Goal: Use online tool/utility: Utilize a website feature to perform a specific function

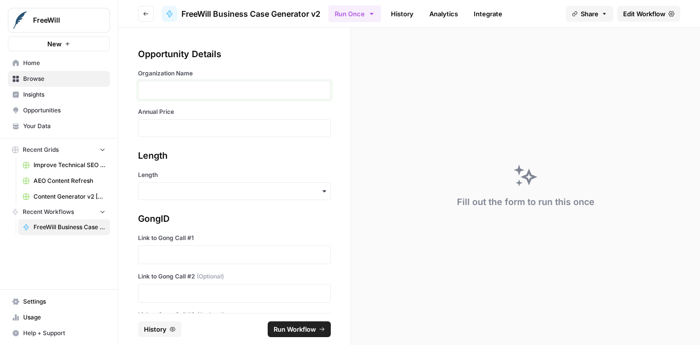
click at [211, 90] on p at bounding box center [234, 90] width 180 height 10
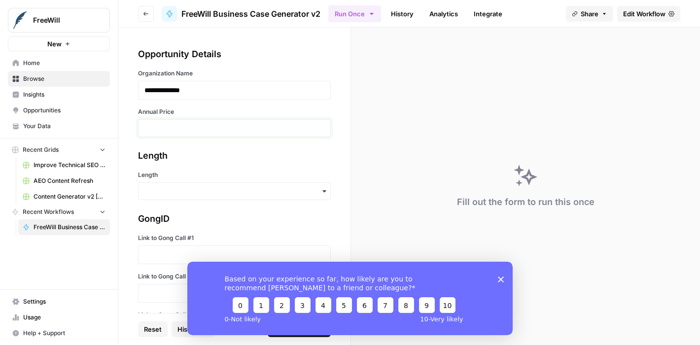
click at [234, 131] on input "Annual Price" at bounding box center [234, 128] width 180 height 9
type input "19500"
click at [190, 190] on input "Length" at bounding box center [234, 191] width 180 height 10
click at [166, 240] on div "Short" at bounding box center [230, 236] width 184 height 19
click at [498, 277] on icon "Close survey" at bounding box center [501, 279] width 6 height 6
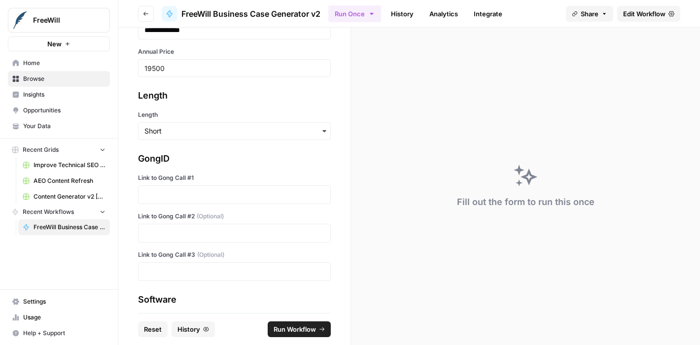
scroll to position [66, 0]
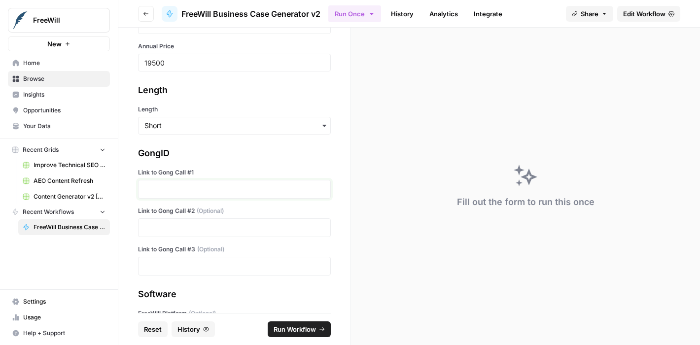
click at [185, 192] on p at bounding box center [234, 189] width 180 height 10
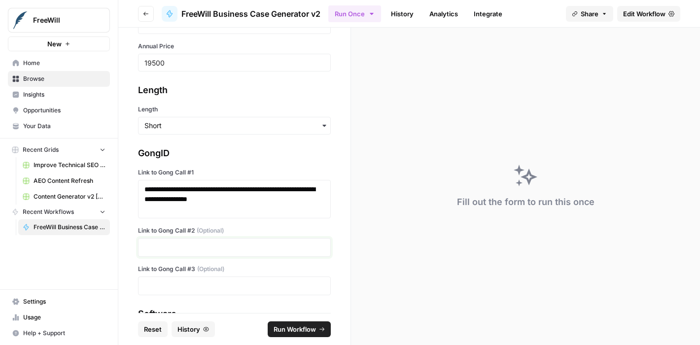
click at [164, 242] on p at bounding box center [234, 247] width 180 height 10
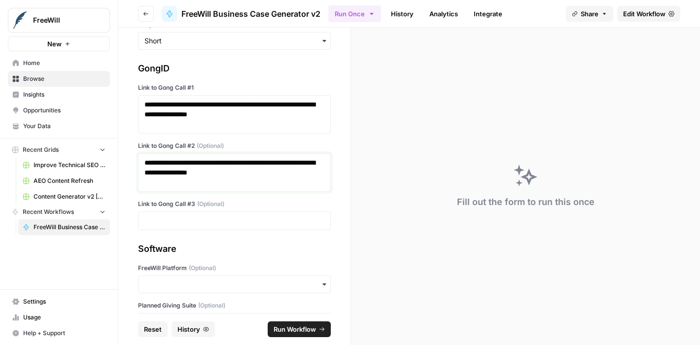
scroll to position [155, 0]
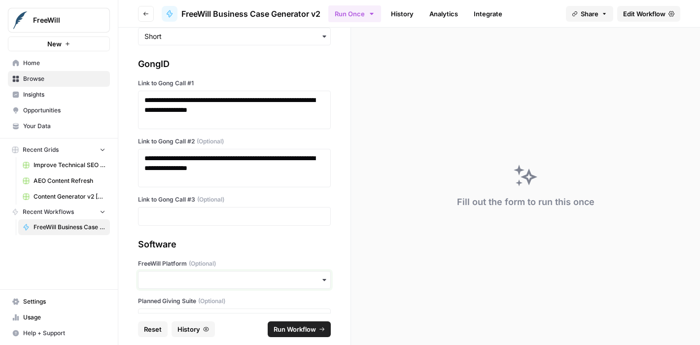
click at [171, 281] on input "FreeWill Platform (Optional)" at bounding box center [234, 280] width 180 height 10
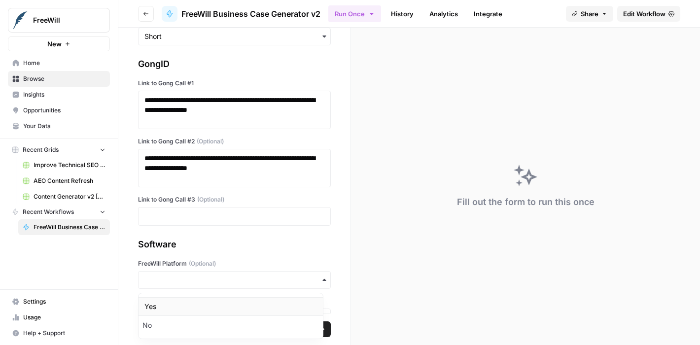
click at [154, 306] on div "Yes" at bounding box center [230, 306] width 184 height 19
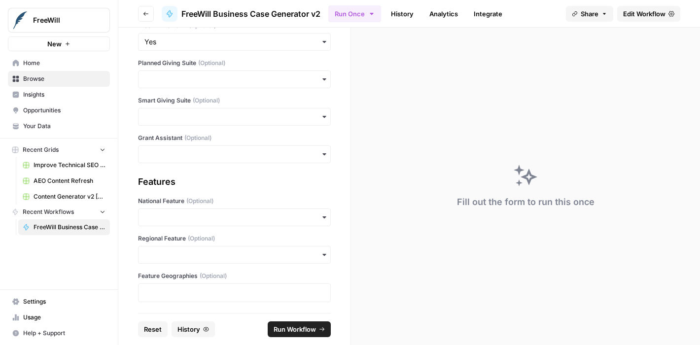
scroll to position [394, 0]
click at [291, 332] on span "Run Workflow" at bounding box center [295, 329] width 42 height 10
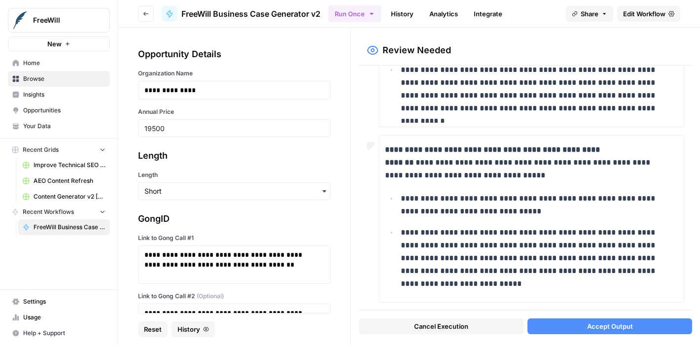
scroll to position [467, 0]
click at [606, 322] on span "Accept Output" at bounding box center [610, 326] width 46 height 10
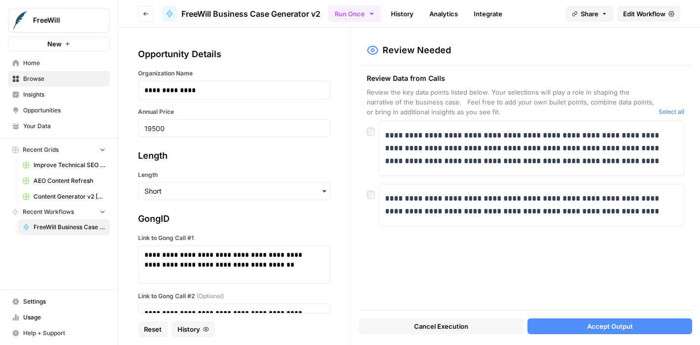
click at [624, 327] on span "Accept Output" at bounding box center [610, 326] width 46 height 10
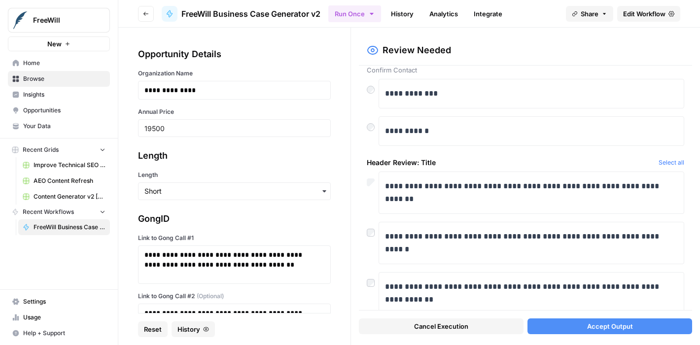
scroll to position [36, 0]
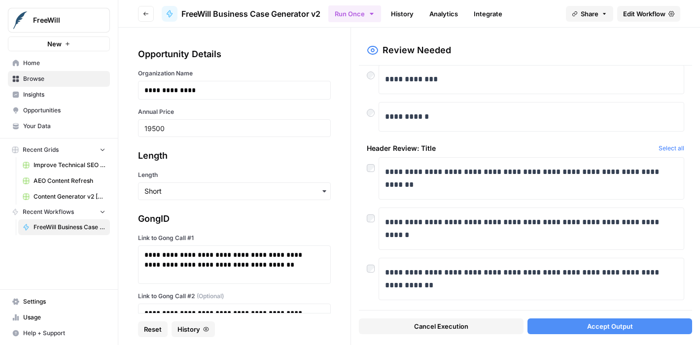
click at [615, 330] on span "Accept Output" at bounding box center [610, 326] width 46 height 10
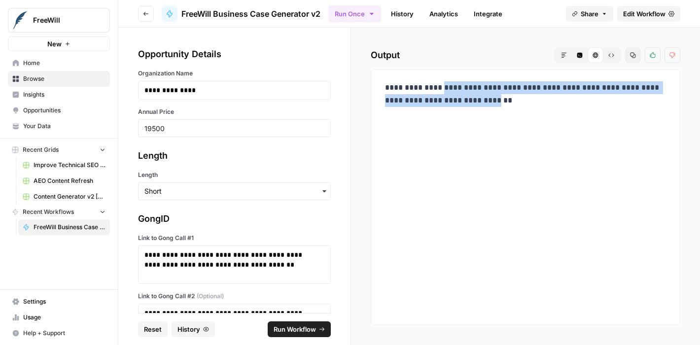
drag, startPoint x: 430, startPoint y: 88, endPoint x: 568, endPoint y: 105, distance: 139.1
click at [568, 105] on p "**********" at bounding box center [525, 94] width 281 height 26
copy p "**********"
